Goal: Task Accomplishment & Management: Complete application form

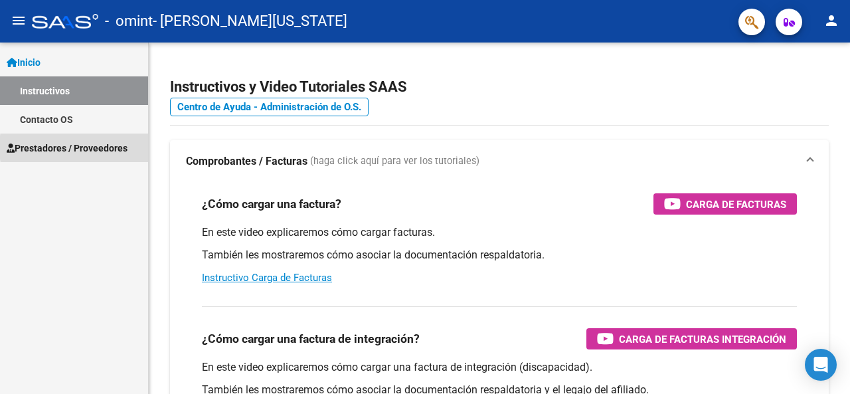
click at [108, 147] on span "Prestadores / Proveedores" at bounding box center [67, 148] width 121 height 15
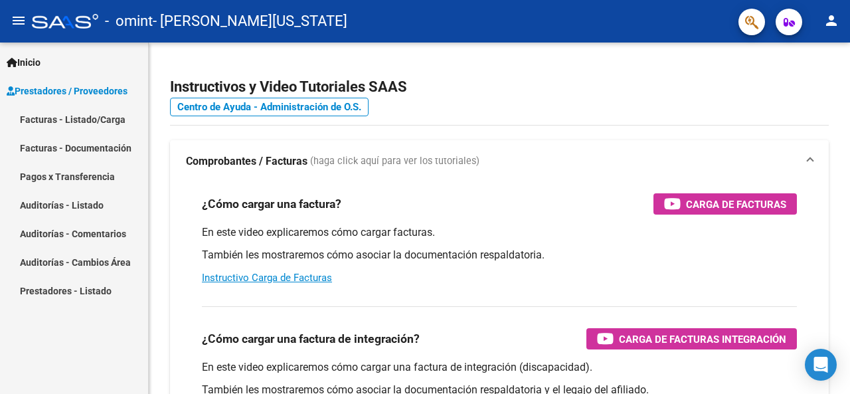
click at [113, 117] on link "Facturas - Listado/Carga" at bounding box center [74, 119] width 148 height 29
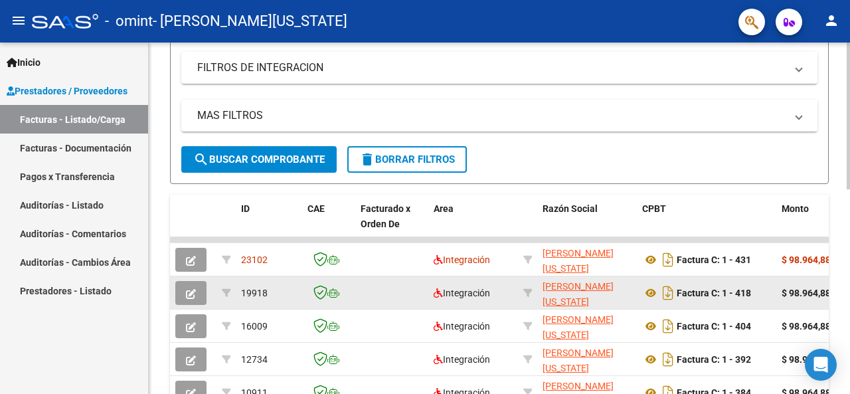
scroll to position [332, 0]
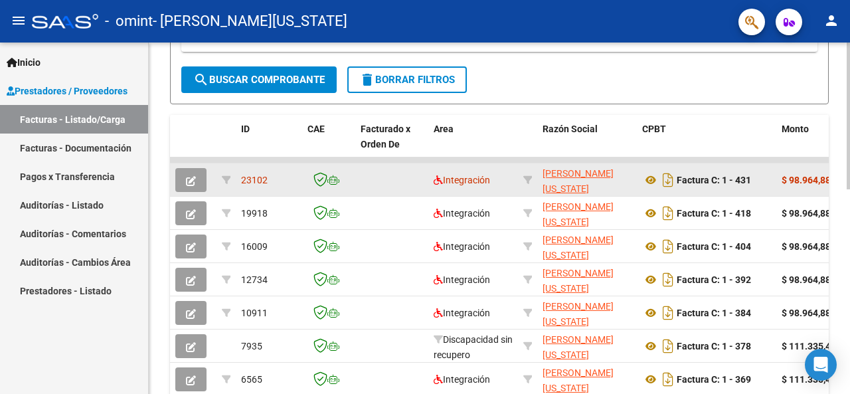
click at [396, 180] on datatable-body-cell at bounding box center [391, 179] width 73 height 33
click at [187, 174] on span "button" at bounding box center [191, 180] width 10 height 12
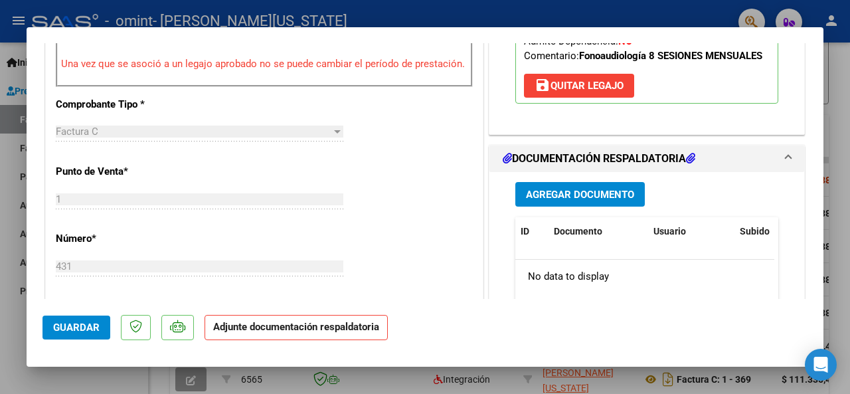
scroll to position [531, 0]
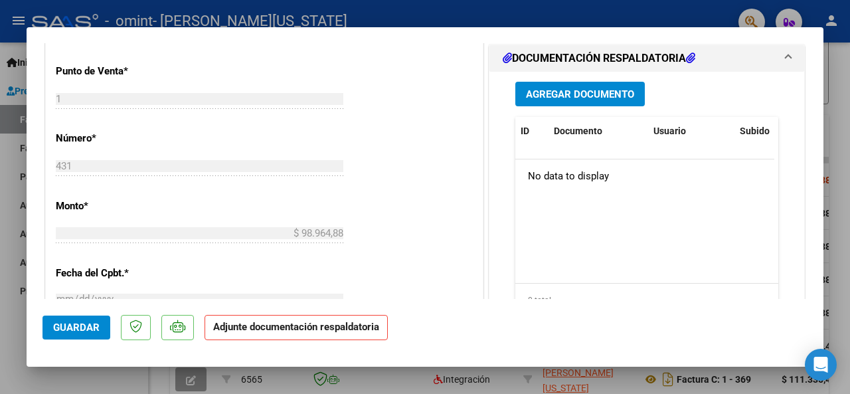
click at [550, 106] on button "Agregar Documento" at bounding box center [579, 94] width 129 height 25
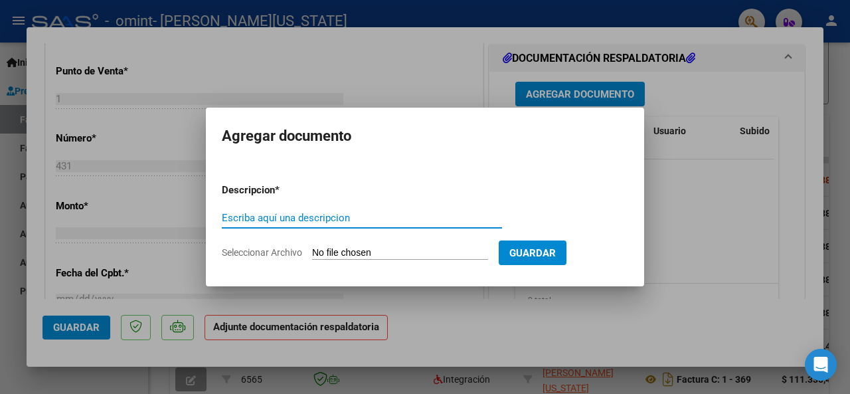
click at [388, 212] on input "Escriba aquí una descripcion" at bounding box center [362, 218] width 280 height 12
type input "asistencia septiembre [PERSON_NAME]"
click at [339, 254] on input "Seleccionar Archivo" at bounding box center [400, 253] width 176 height 13
type input "C:\fakepath\ASISTENCIA [PERSON_NAME] [DATE].pdf"
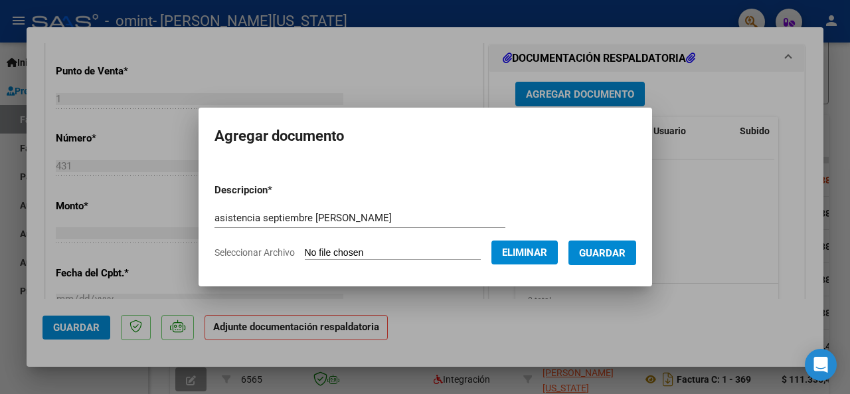
click at [606, 253] on span "Guardar" at bounding box center [602, 253] width 46 height 12
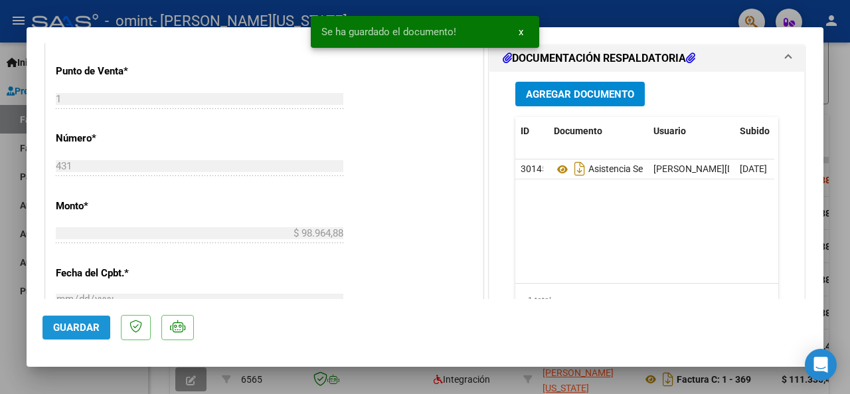
click at [88, 331] on span "Guardar" at bounding box center [76, 327] width 46 height 12
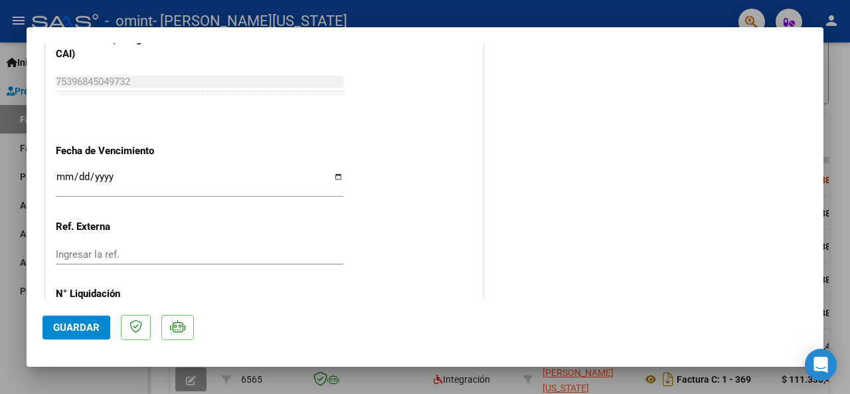
scroll to position [896, 0]
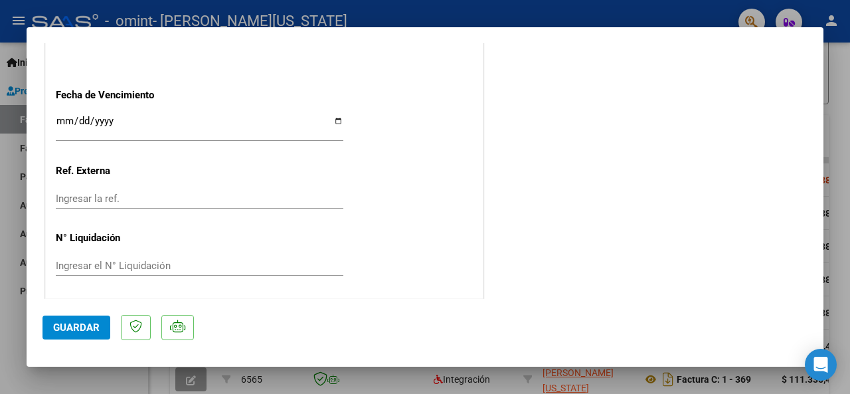
click at [89, 333] on span "Guardar" at bounding box center [76, 327] width 46 height 12
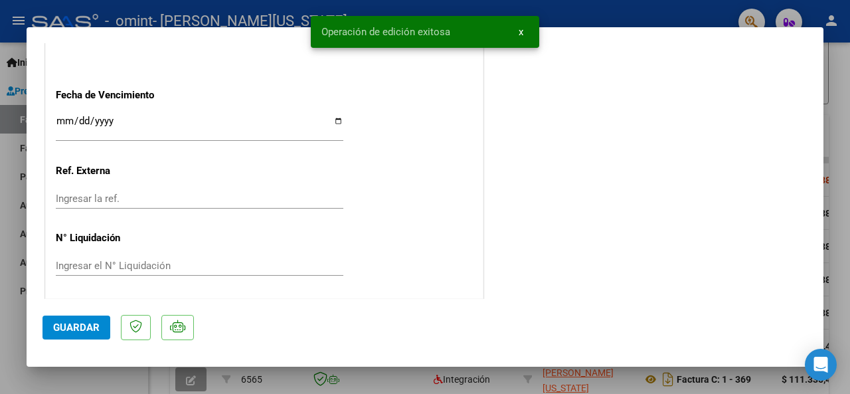
click at [155, 380] on div at bounding box center [425, 197] width 850 height 394
type input "$ 0,00"
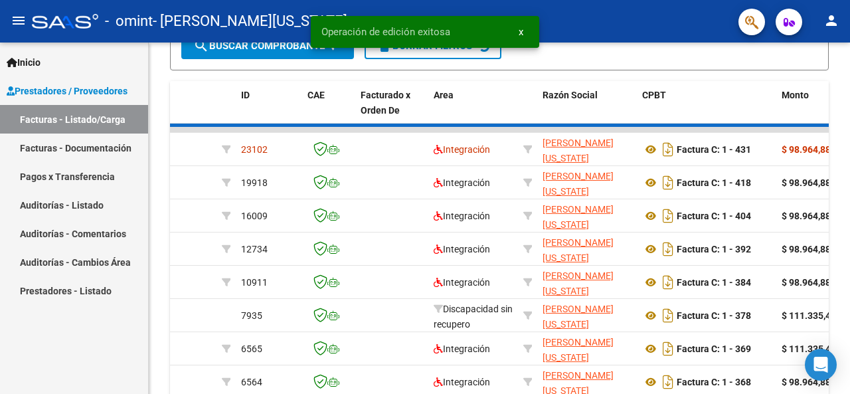
scroll to position [332, 0]
